Goal: Information Seeking & Learning: Learn about a topic

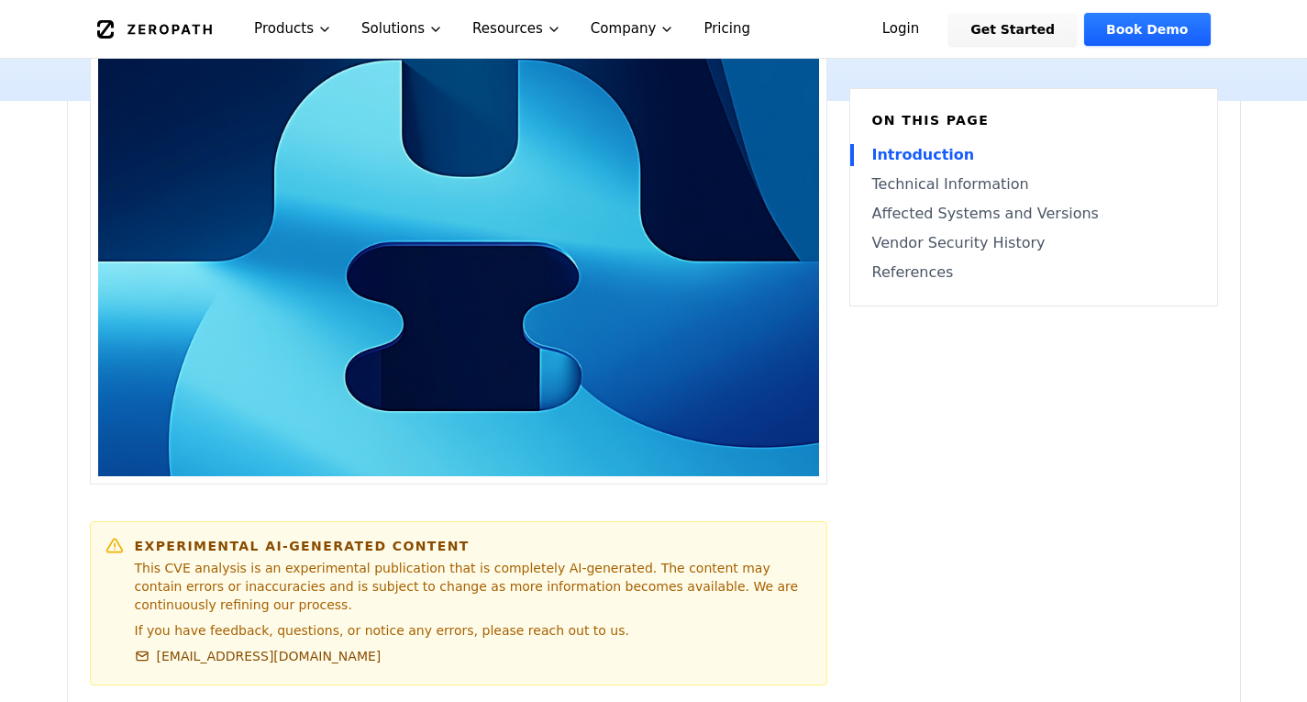
scroll to position [1009, 0]
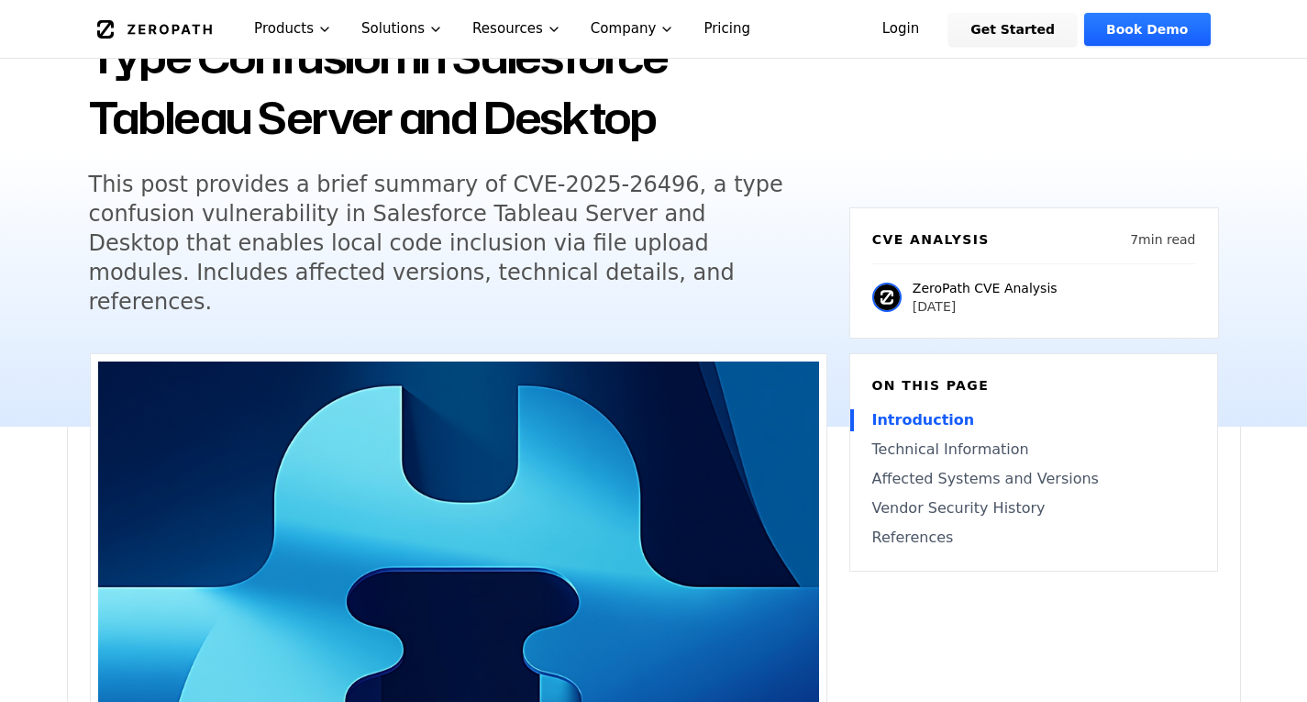
scroll to position [0, 0]
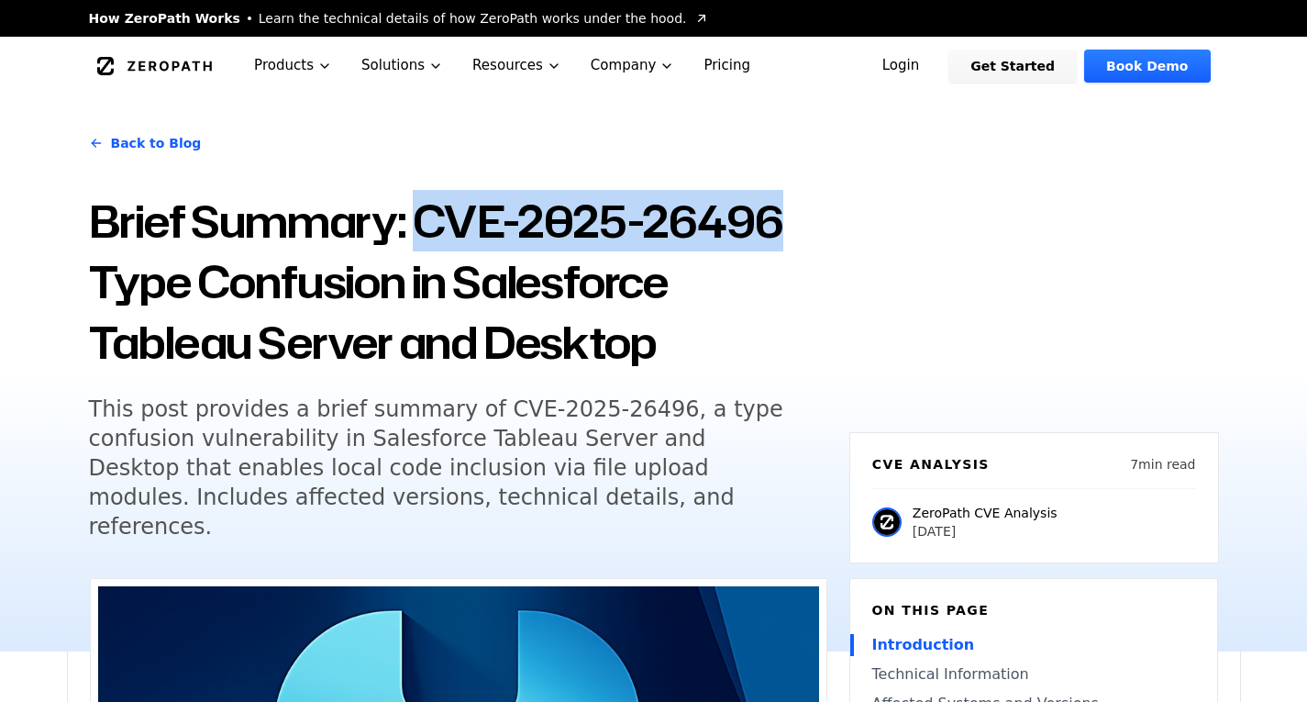
drag, startPoint x: 422, startPoint y: 233, endPoint x: 861, endPoint y: 239, distance: 438.6
click at [861, 239] on div "Back to Blog Brief Summary: CVE-2025-26496 Type Confusion in Salesforce Tableau…" at bounding box center [654, 373] width 1174 height 556
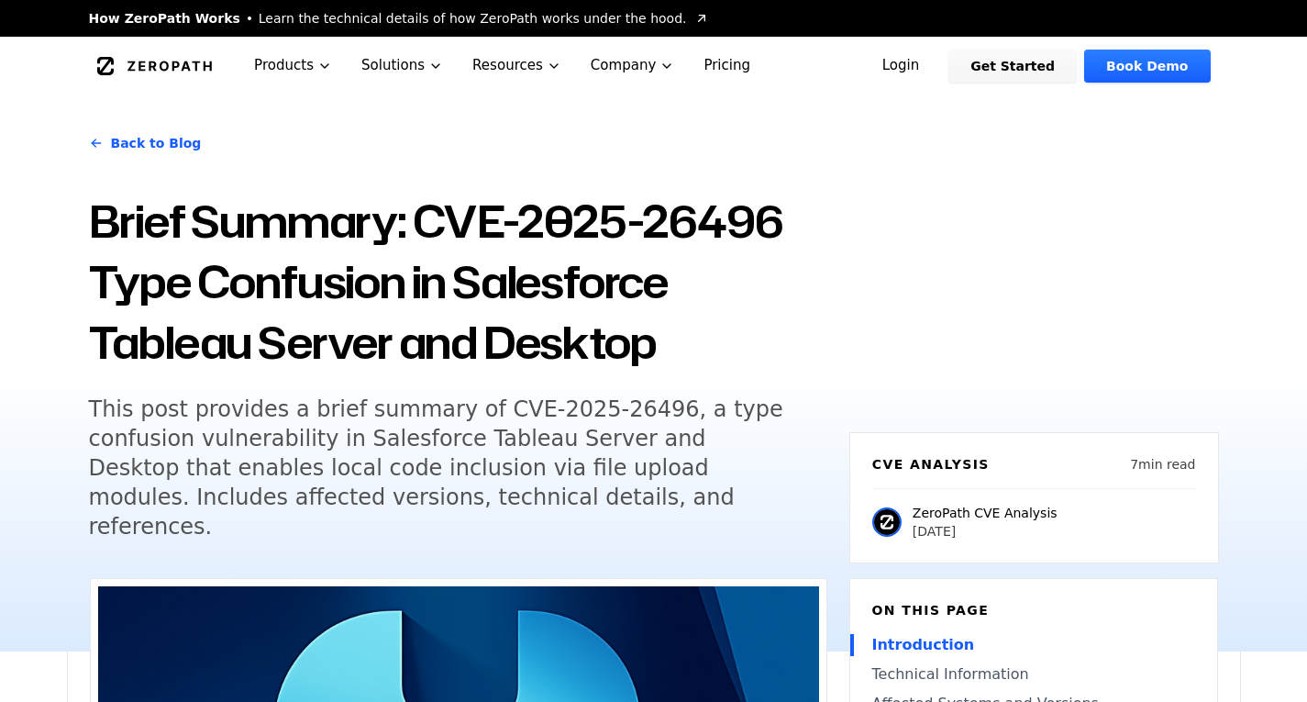
click at [568, 306] on h1 "Brief Summary: CVE-2025-26496 Type Confusion in Salesforce Tableau Server and D…" at bounding box center [458, 282] width 739 height 182
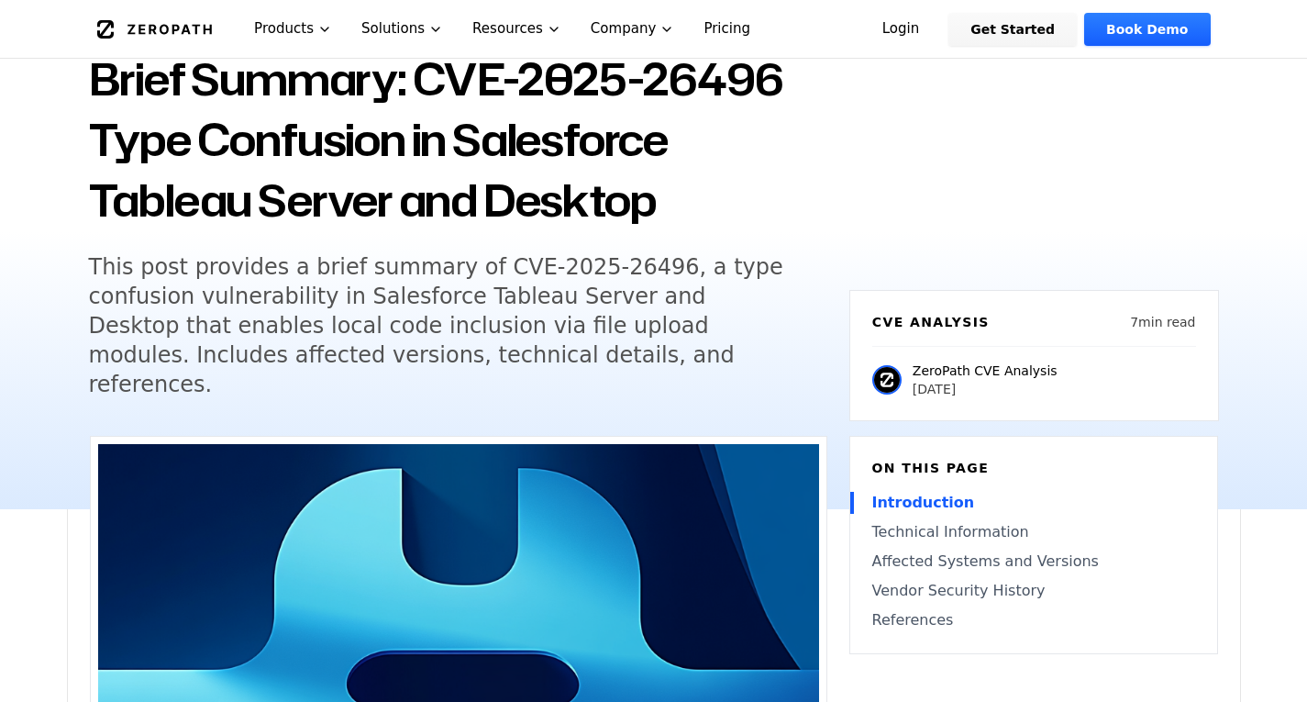
scroll to position [184, 0]
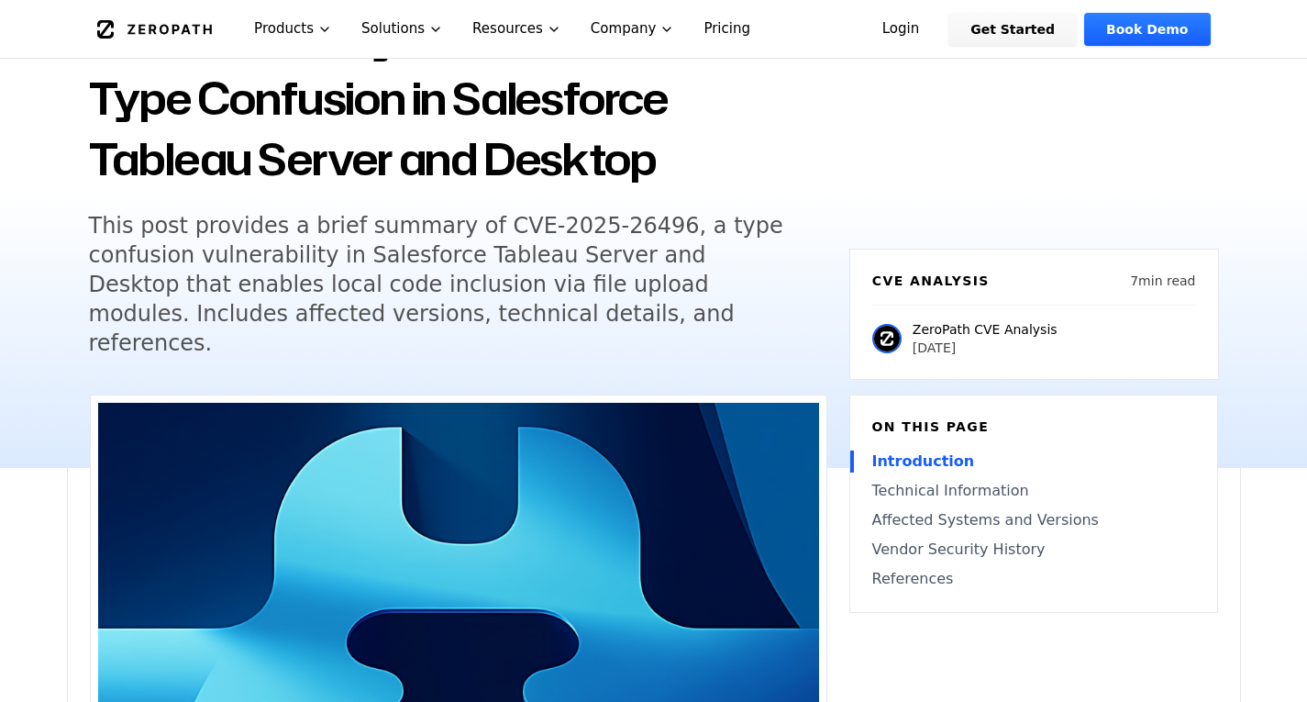
click at [318, 167] on h1 "Brief Summary: CVE-2025-26496 Type Confusion in Salesforce Tableau Server and D…" at bounding box center [458, 98] width 739 height 182
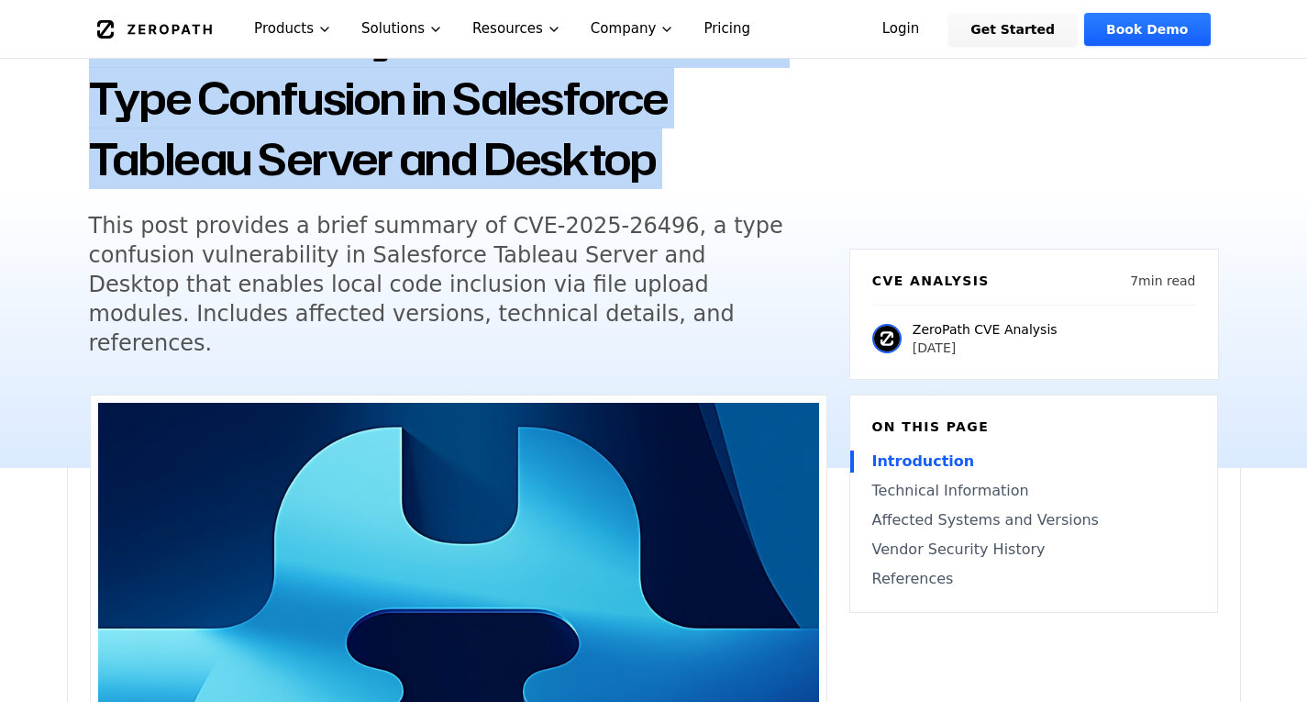
click at [318, 167] on h1 "Brief Summary: CVE-2025-26496 Type Confusion in Salesforce Tableau Server and D…" at bounding box center [458, 98] width 739 height 182
click at [503, 184] on h1 "Brief Summary: CVE-2025-26496 Type Confusion in Salesforce Tableau Server and D…" at bounding box center [458, 98] width 739 height 182
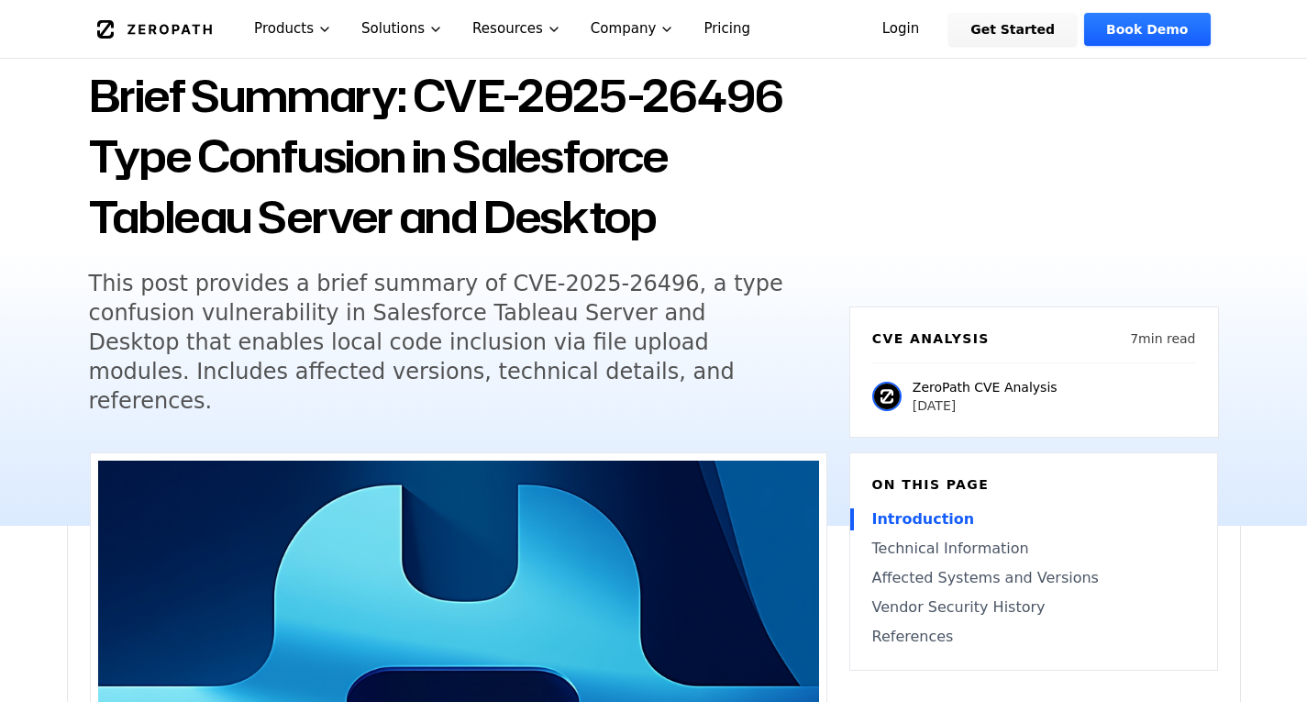
scroll to position [0, 0]
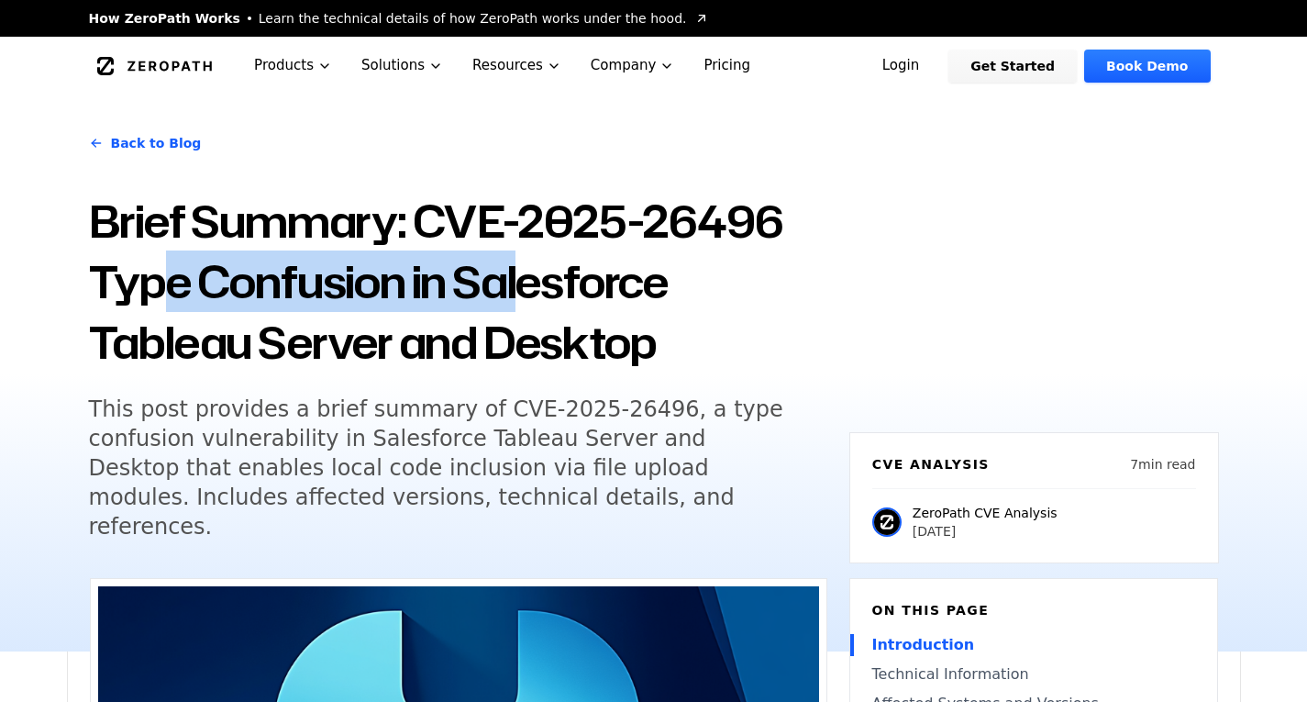
drag, startPoint x: 157, startPoint y: 288, endPoint x: 537, endPoint y: 296, distance: 380.0
click at [537, 296] on h1 "Brief Summary: CVE-2025-26496 Type Confusion in Salesforce Tableau Server and D…" at bounding box center [458, 282] width 739 height 182
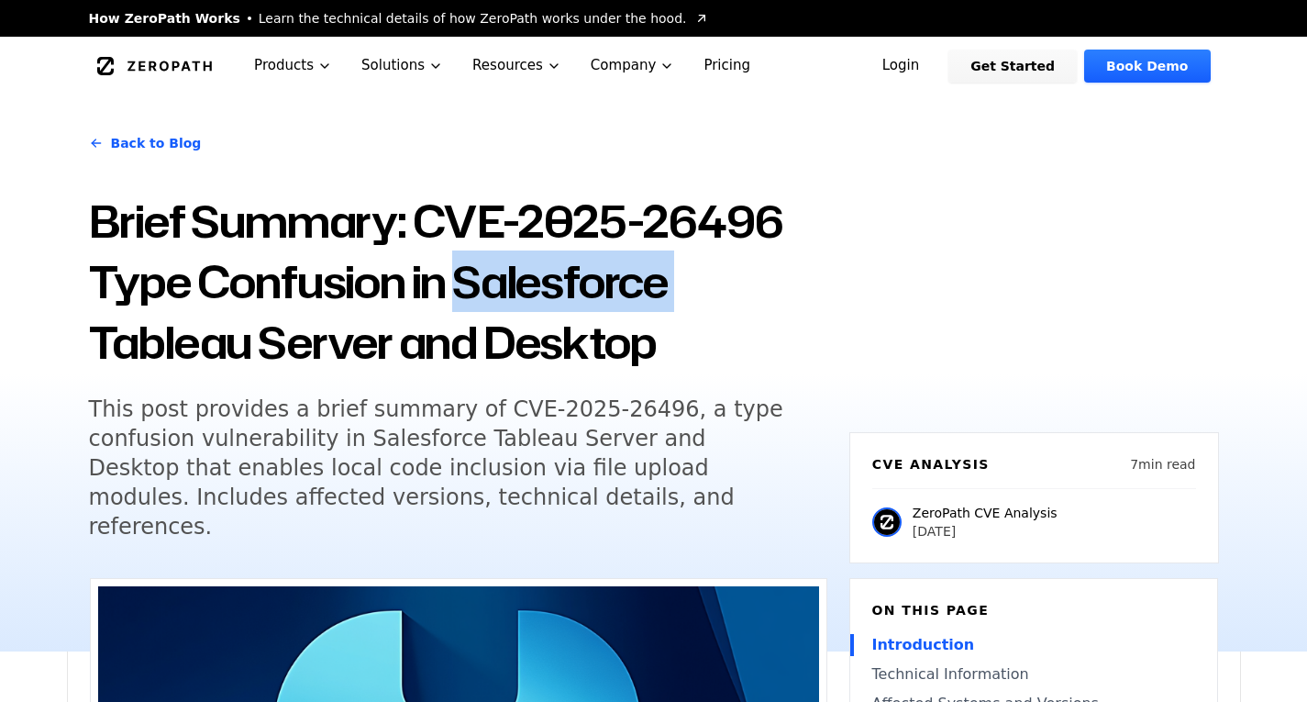
click at [537, 296] on h1 "Brief Summary: CVE-2025-26496 Type Confusion in Salesforce Tableau Server and D…" at bounding box center [458, 282] width 739 height 182
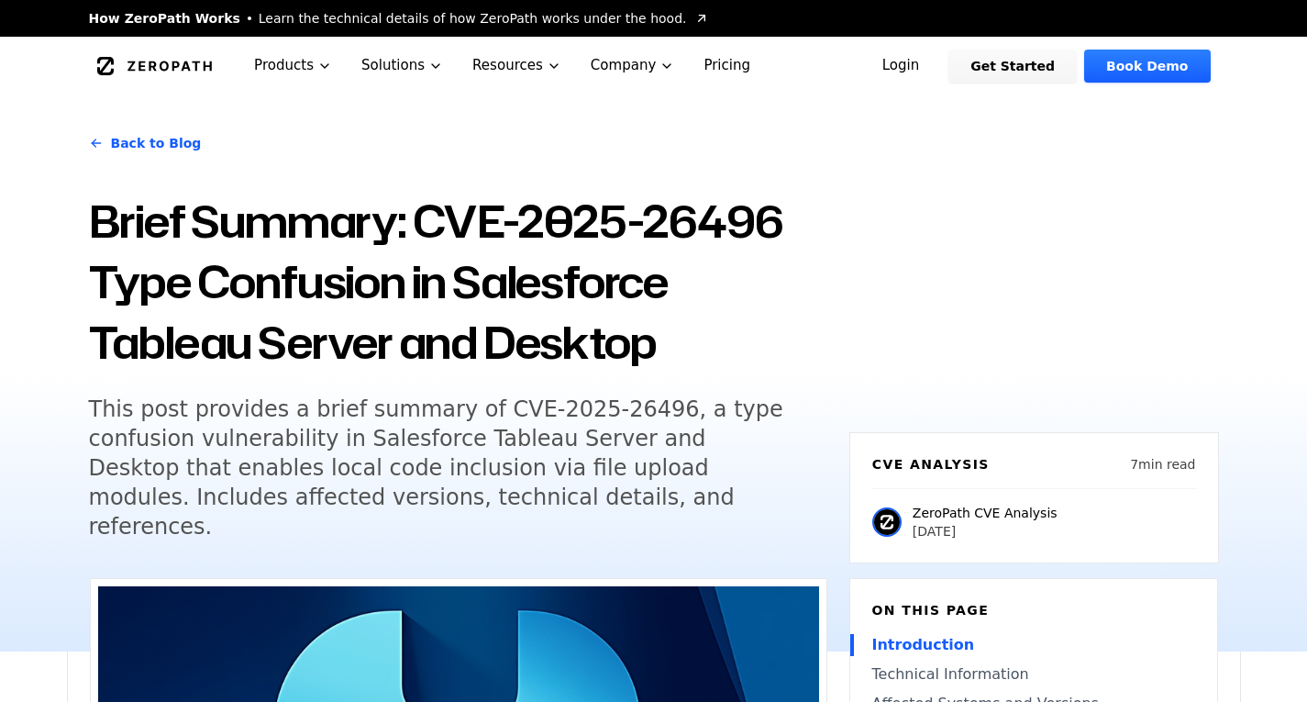
click at [395, 291] on h1 "Brief Summary: CVE-2025-26496 Type Confusion in Salesforce Tableau Server and D…" at bounding box center [458, 282] width 739 height 182
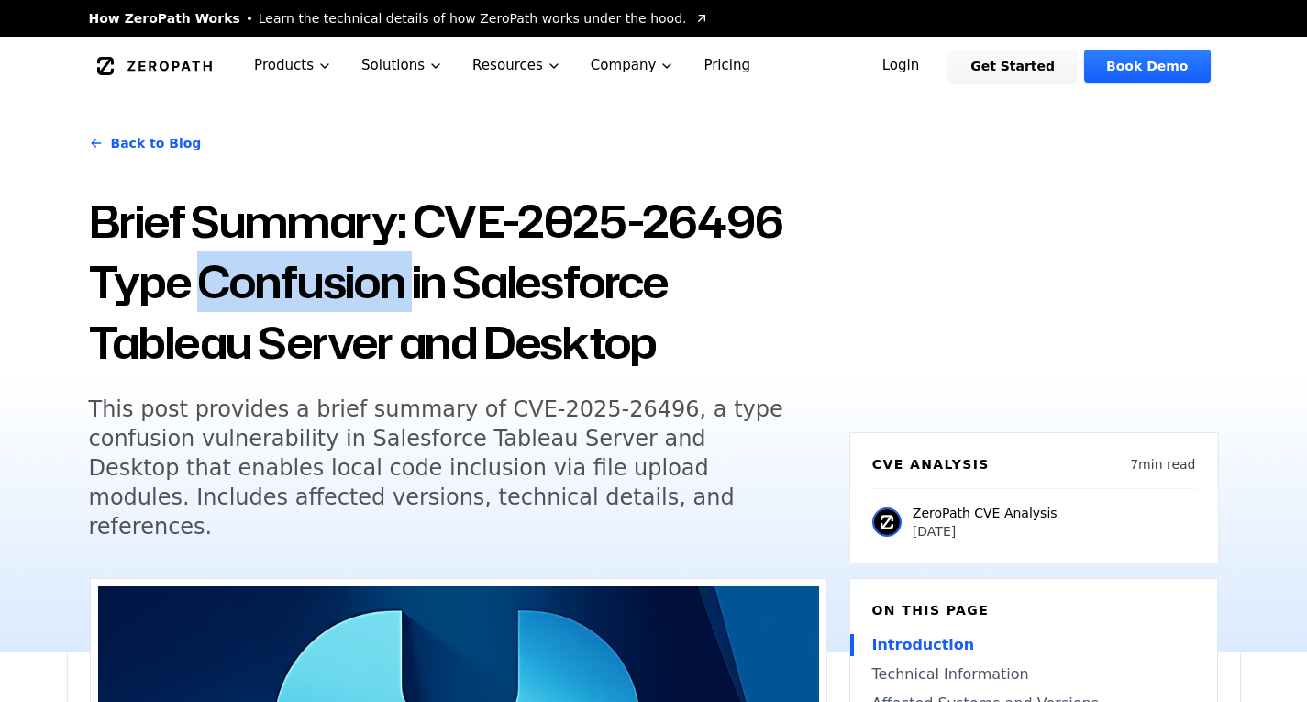
click at [395, 291] on h1 "Brief Summary: CVE-2025-26496 Type Confusion in Salesforce Tableau Server and D…" at bounding box center [458, 282] width 739 height 182
